Goal: Task Accomplishment & Management: Manage account settings

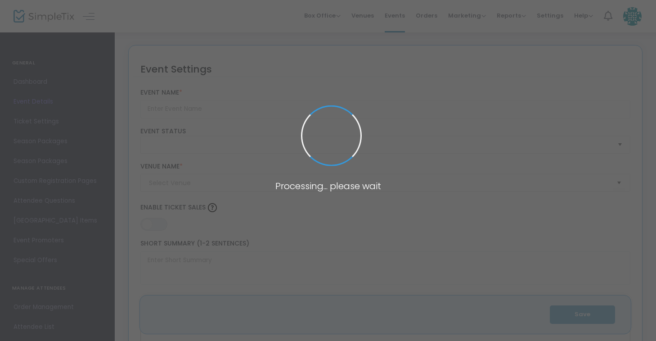
type input "Regenerative Futures Conference"
type textarea "Regenerative Futures Conference Join thought leaders, innovators, educators and…"
type input "5.000 %"
type input "Register Now"
type input "[GEOGRAPHIC_DATA]"
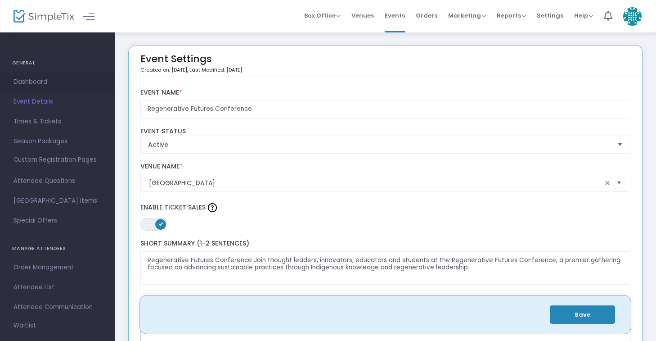
click at [39, 84] on span "Dashboard" at bounding box center [57, 82] width 88 height 12
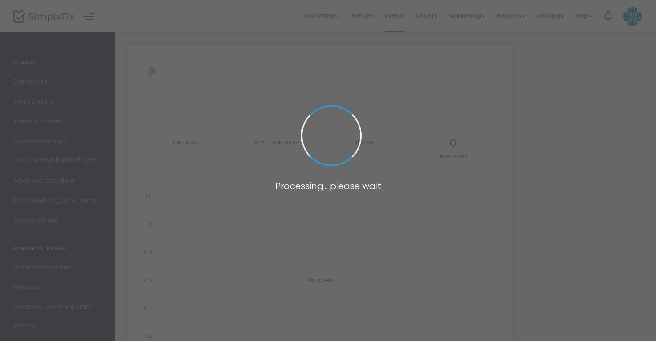
type input "[URL][DOMAIN_NAME]"
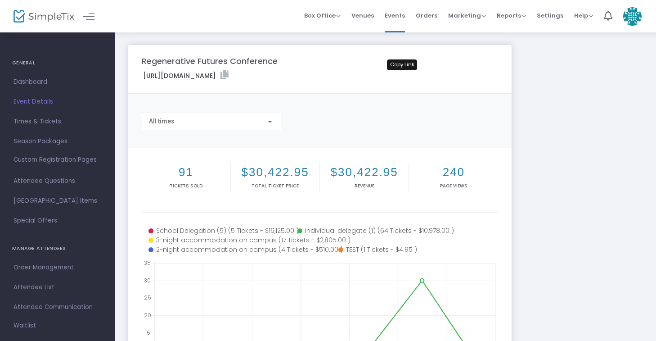
click at [229, 76] on icon at bounding box center [224, 74] width 8 height 9
